Goal: Task Accomplishment & Management: Use online tool/utility

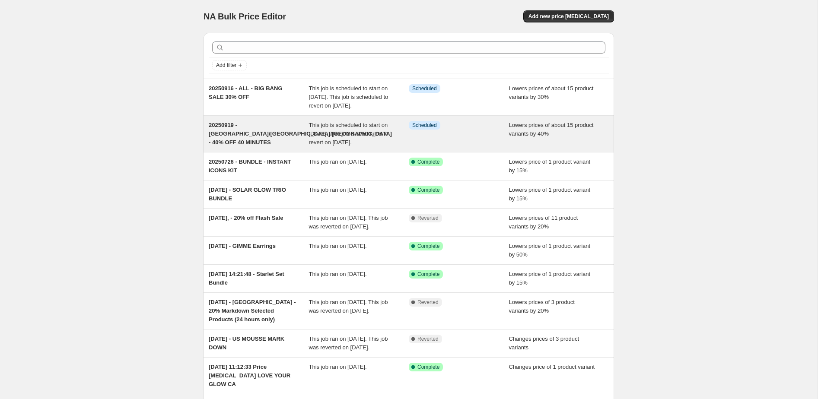
click at [249, 140] on span "20250919 - US/CA/UK - 40% OFF 40 MINUTES" at bounding box center [300, 134] width 183 height 24
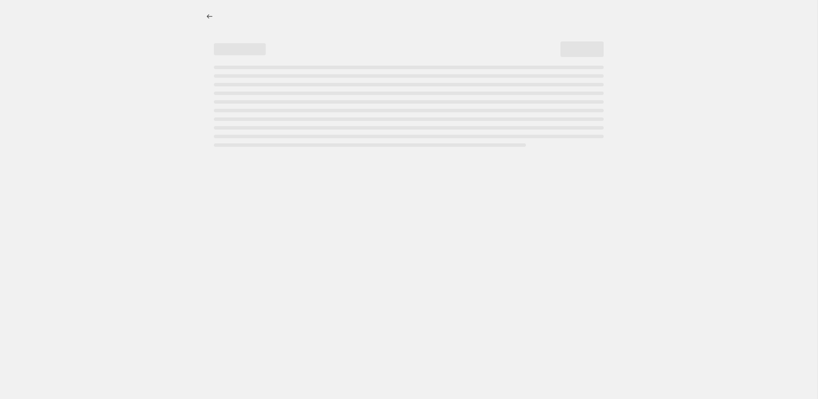
select select "percentage"
select select "collection"
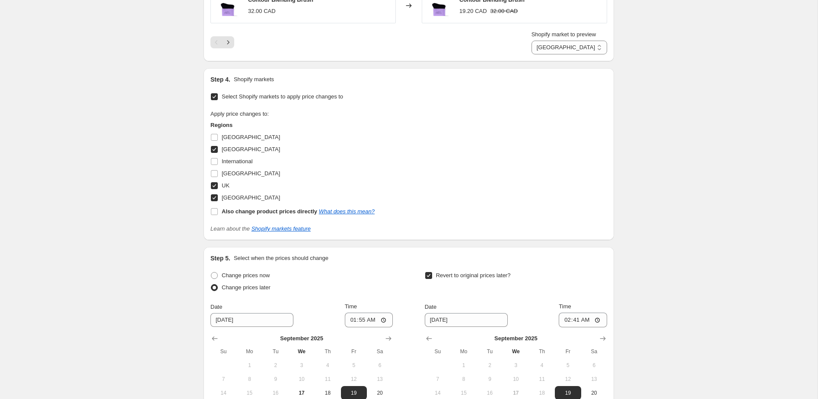
scroll to position [988, 0]
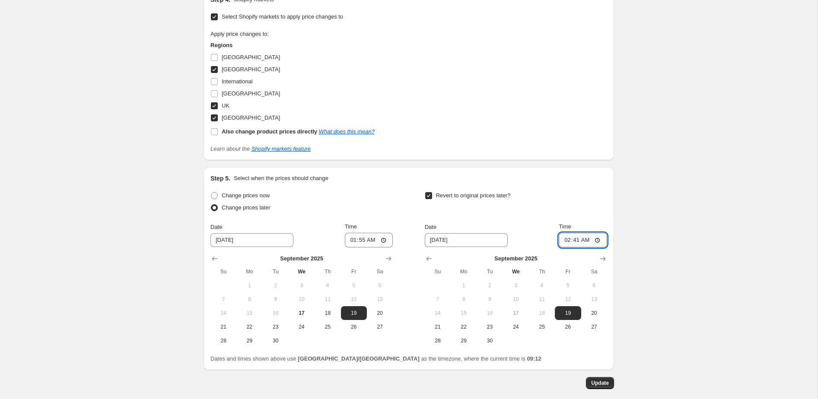
click at [566, 233] on input "02:41" at bounding box center [583, 240] width 48 height 15
click at [577, 233] on input "02:41" at bounding box center [583, 240] width 48 height 15
type input "02:50"
click at [604, 380] on span "Update" at bounding box center [600, 383] width 18 height 7
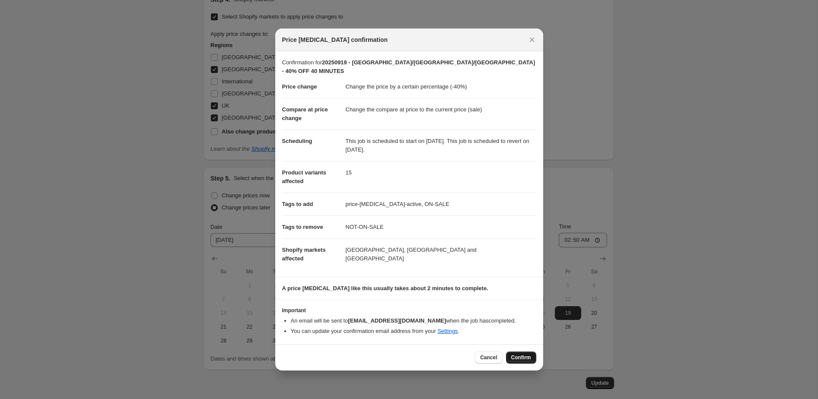
click at [514, 356] on span "Confirm" at bounding box center [521, 357] width 20 height 7
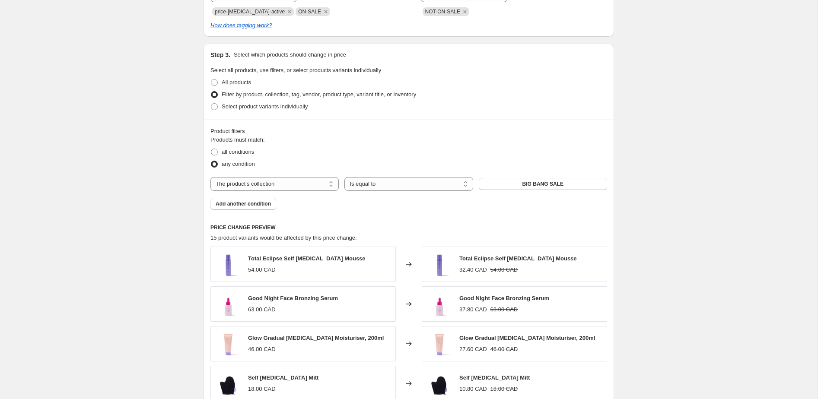
scroll to position [0, 0]
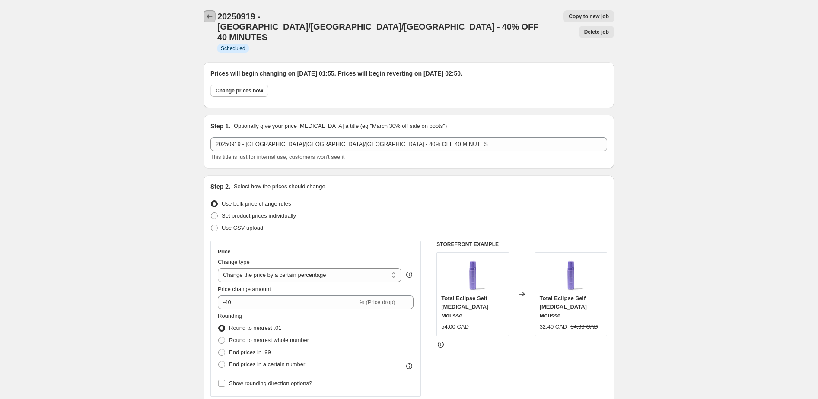
click at [206, 11] on button "Price change jobs" at bounding box center [209, 16] width 12 height 12
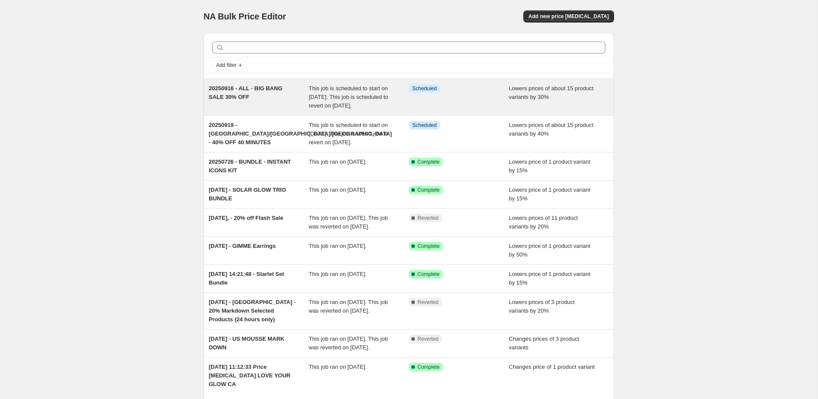
click at [277, 101] on div "20250916 - ALL - BIG BANG SALE 30% OFF" at bounding box center [259, 97] width 100 height 26
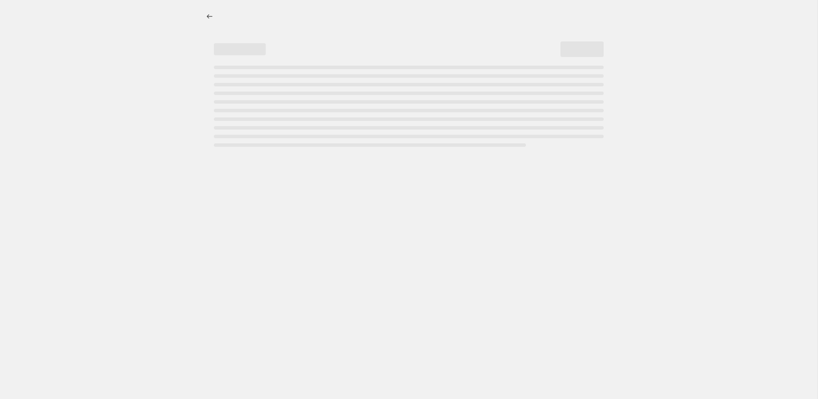
select select "percentage"
select select "collection"
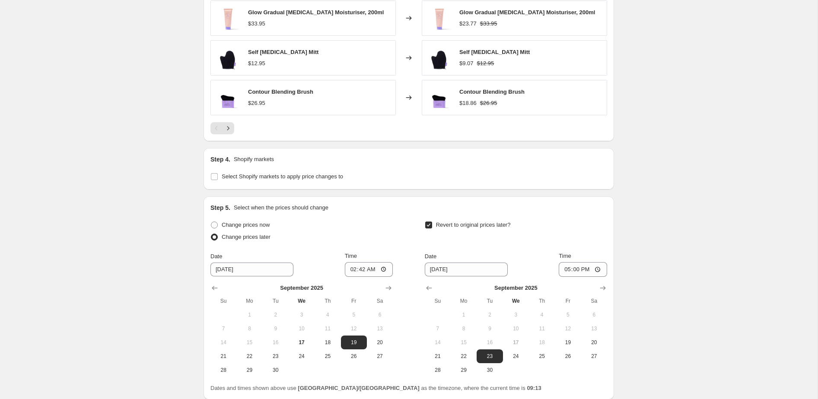
scroll to position [846, 0]
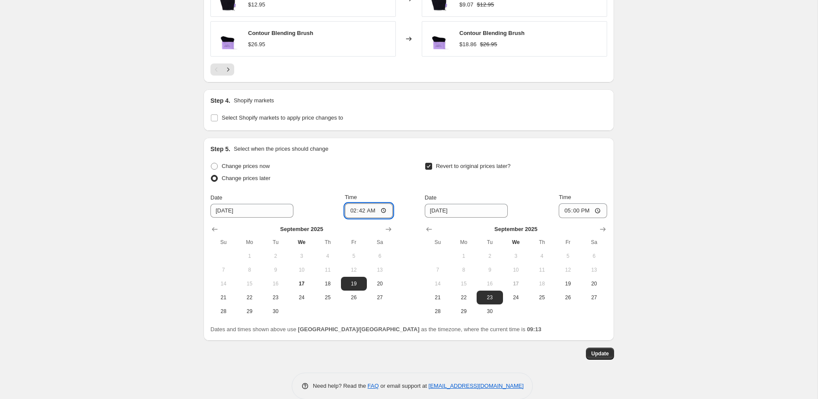
click at [362, 210] on input "02:42" at bounding box center [369, 210] width 48 height 15
type input "02:51"
click at [591, 353] on span "Update" at bounding box center [600, 353] width 18 height 7
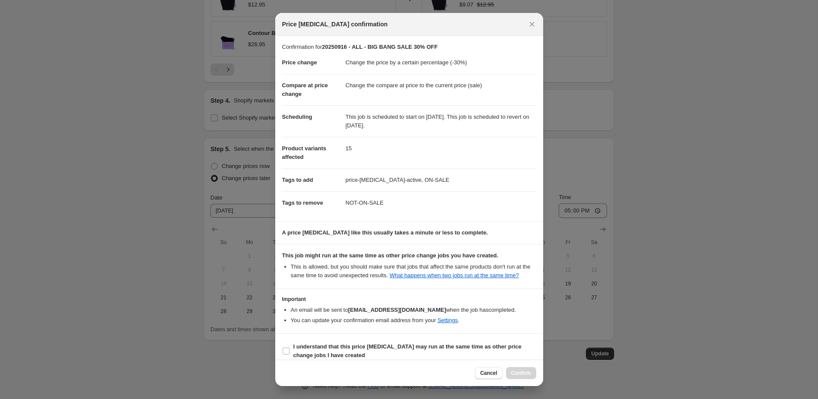
scroll to position [17, 0]
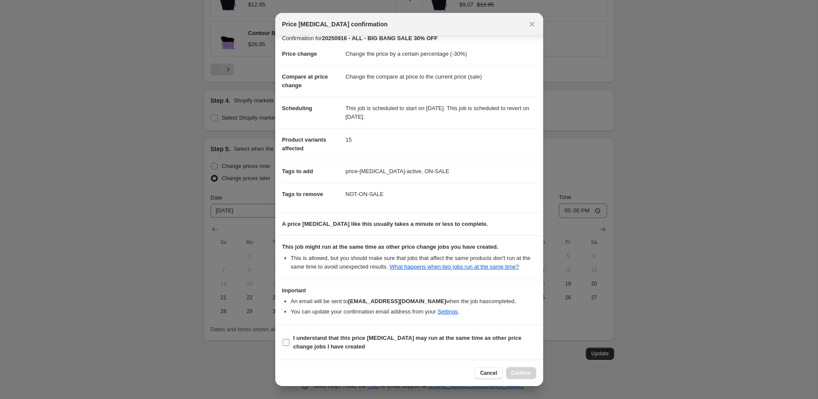
click at [330, 351] on span "I understand that this price change job may run at the same time as other price…" at bounding box center [414, 342] width 243 height 17
click at [289, 346] on input "I understand that this price change job may run at the same time as other price…" at bounding box center [286, 342] width 7 height 7
checkbox input "true"
click at [526, 374] on span "Confirm" at bounding box center [521, 373] width 20 height 7
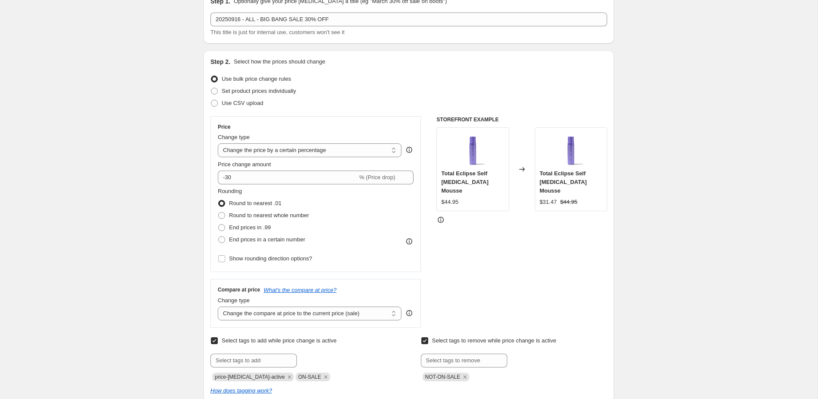
scroll to position [0, 0]
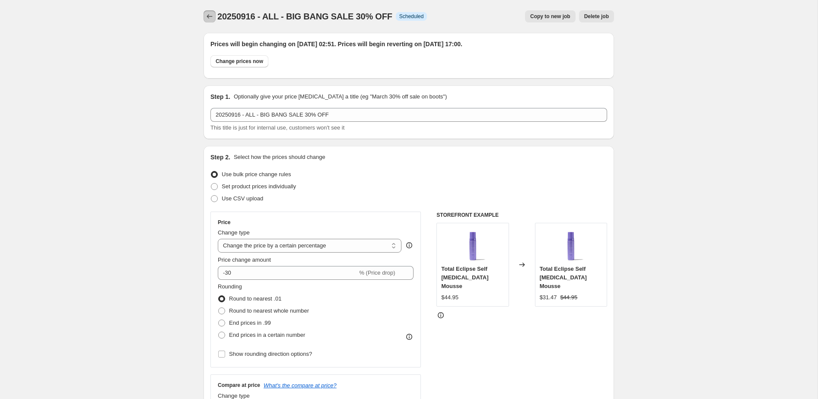
click at [210, 16] on icon "Price change jobs" at bounding box center [209, 16] width 9 height 9
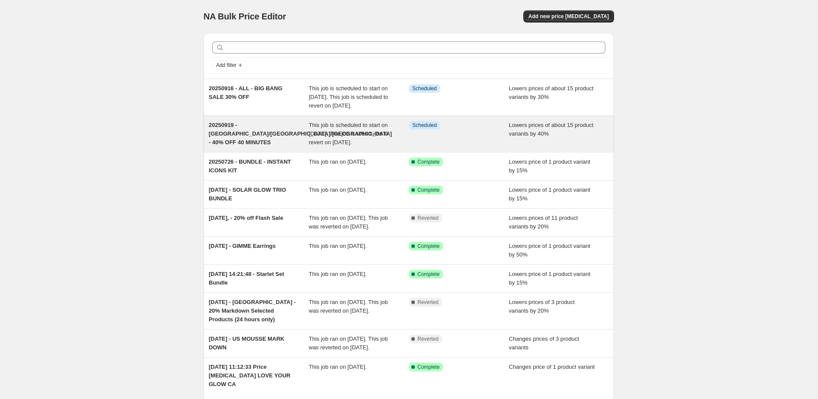
click at [461, 145] on div "Info Scheduled" at bounding box center [459, 134] width 100 height 26
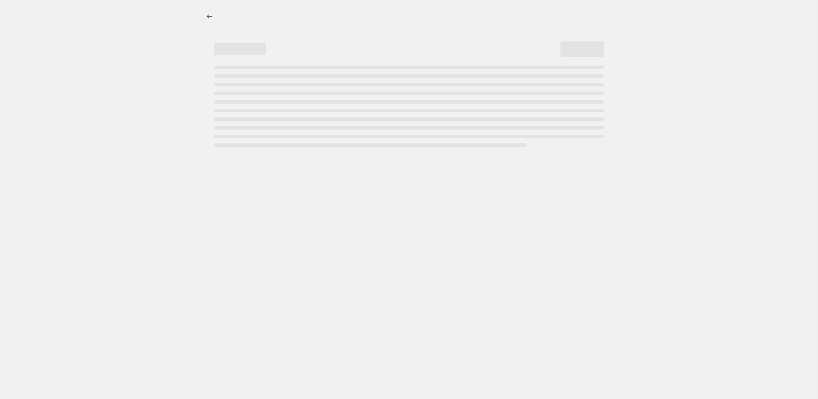
select select "percentage"
select select "collection"
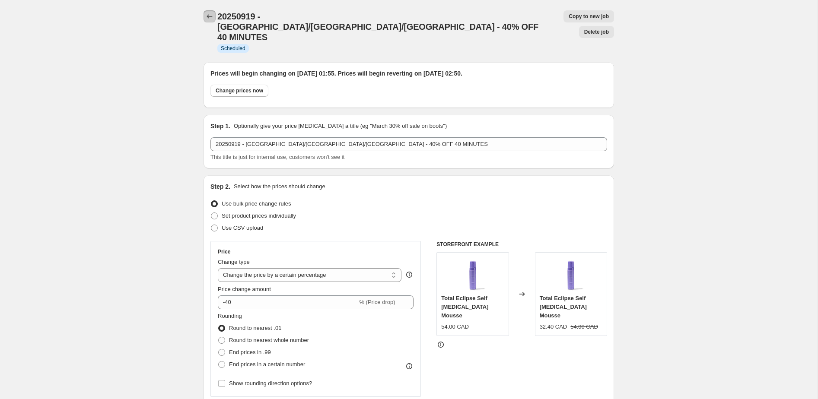
click at [204, 13] on button "Price change jobs" at bounding box center [209, 16] width 12 height 12
